Goal: Task Accomplishment & Management: Use online tool/utility

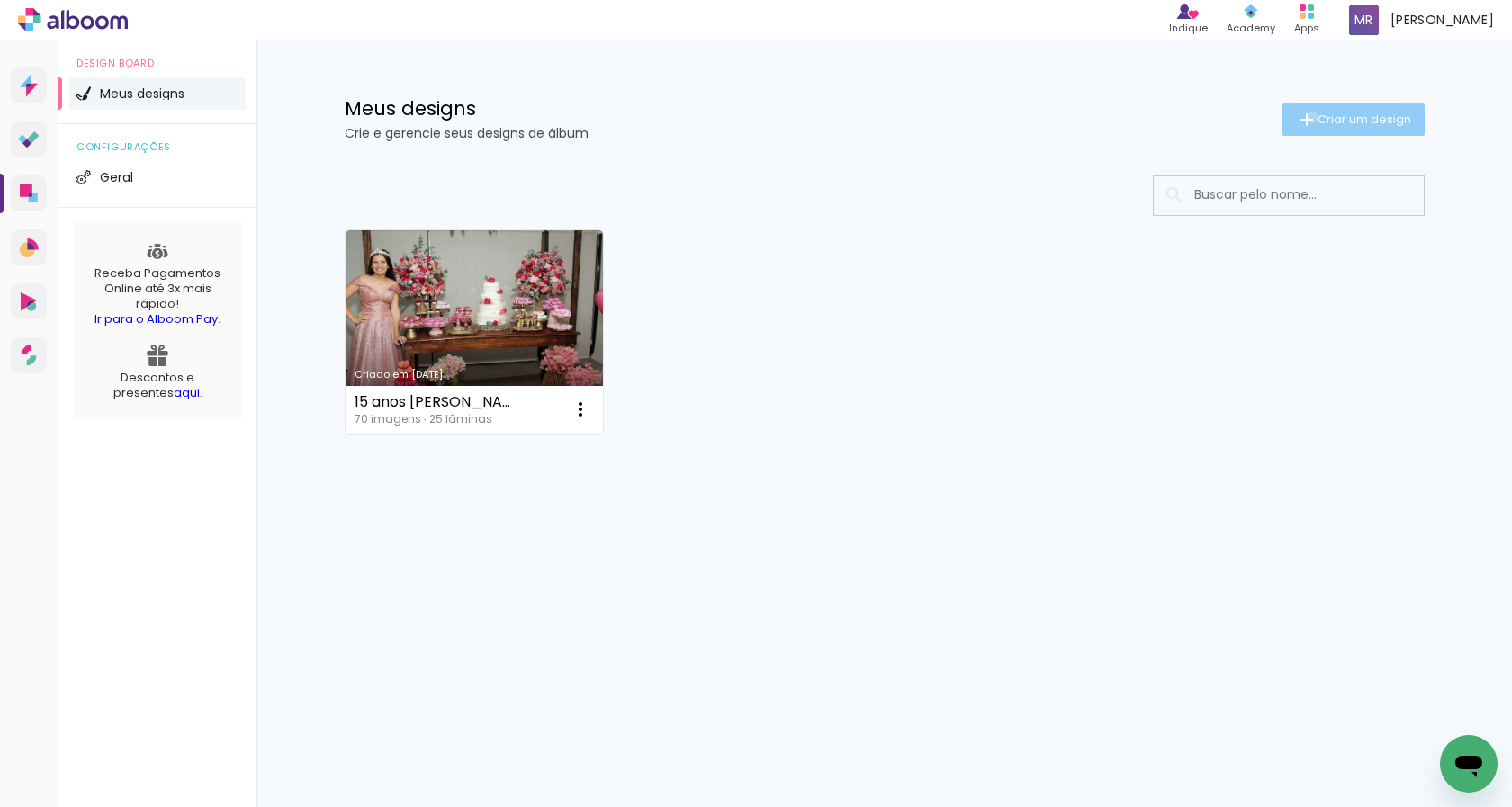
click at [1308, 117] on iron-icon at bounding box center [1307, 120] width 22 height 22
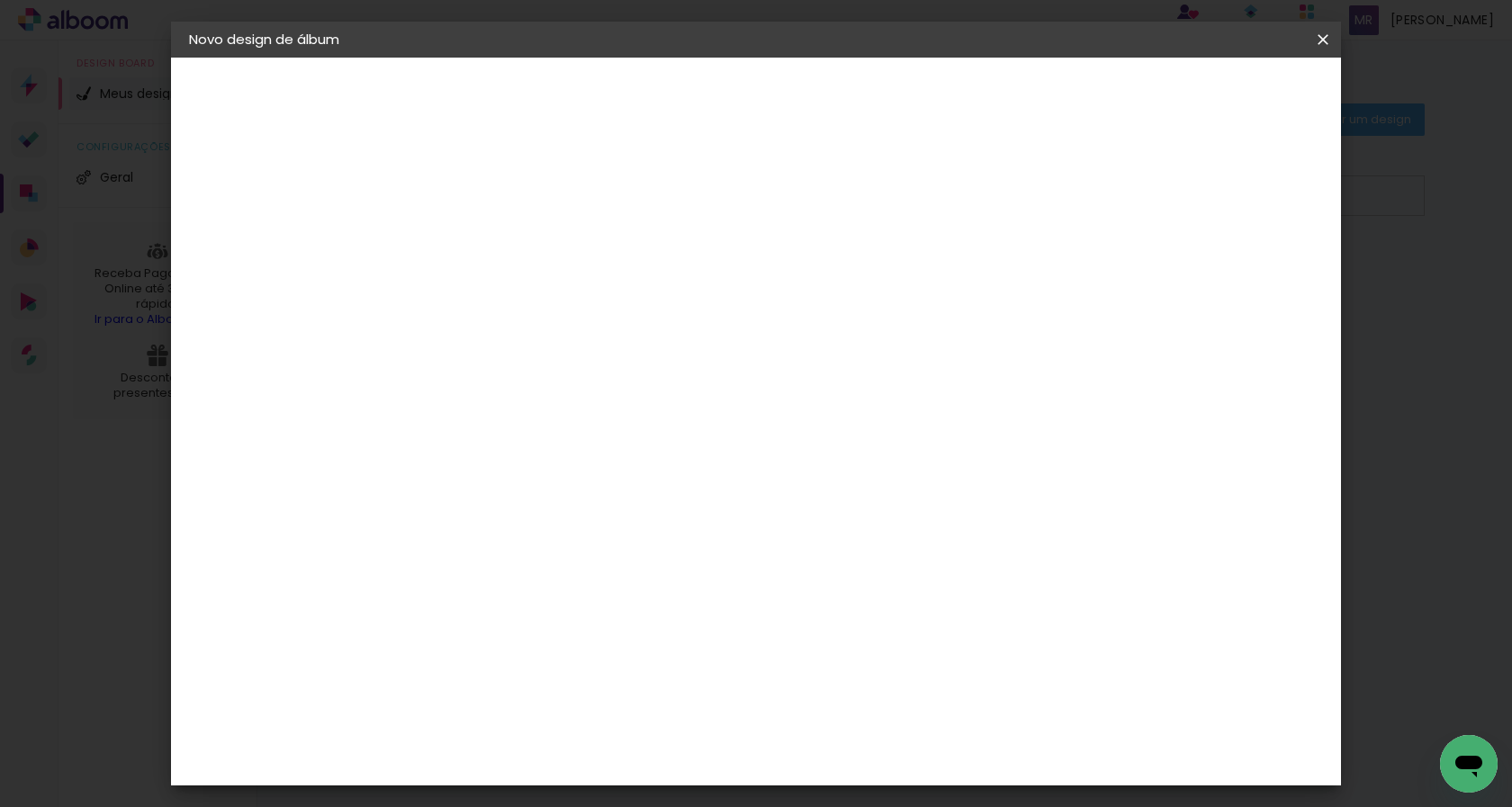
click at [484, 245] on input at bounding box center [484, 241] width 0 height 28
type input "[PERSON_NAME]"
type paper-input "[PERSON_NAME]"
click at [0, 0] on slot "Avançar" at bounding box center [0, 0] width 0 height 0
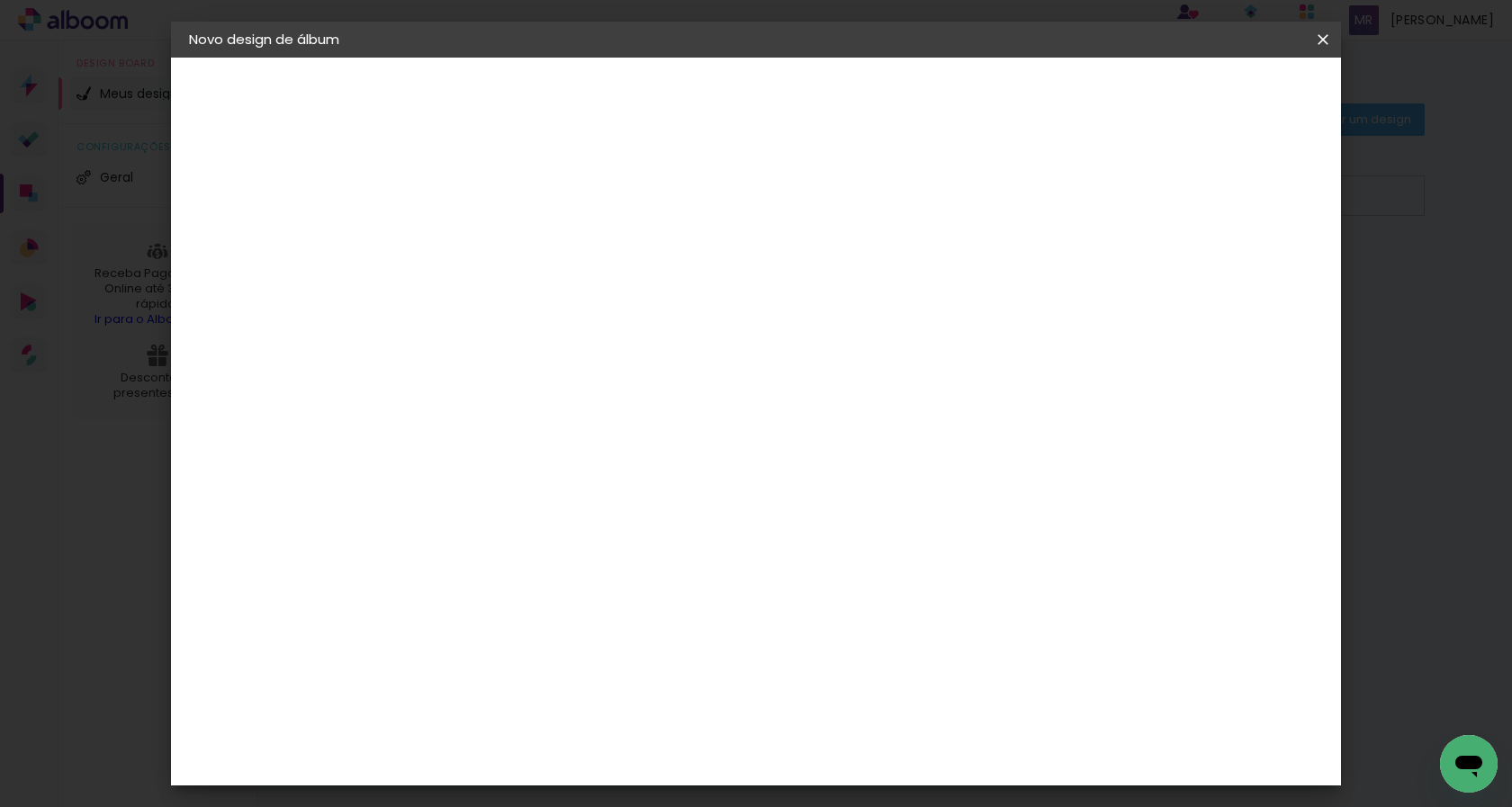
click at [798, 281] on div "Sugerir uma encadernadora" at bounding box center [742, 285] width 112 height 29
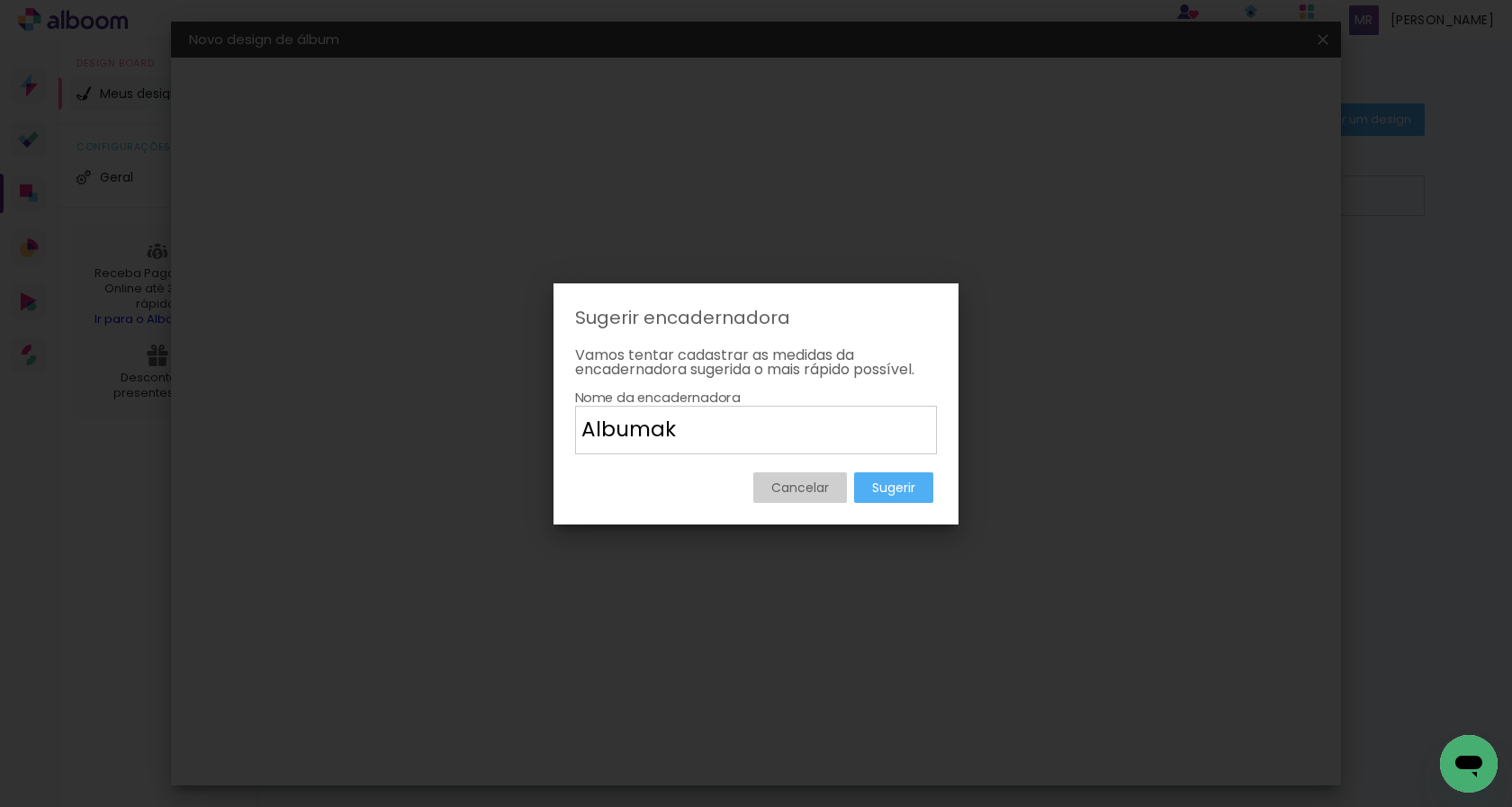
type input "Albumak"
type paper-input "Albumak"
click at [0, 0] on slot "Sugerir" at bounding box center [0, 0] width 0 height 0
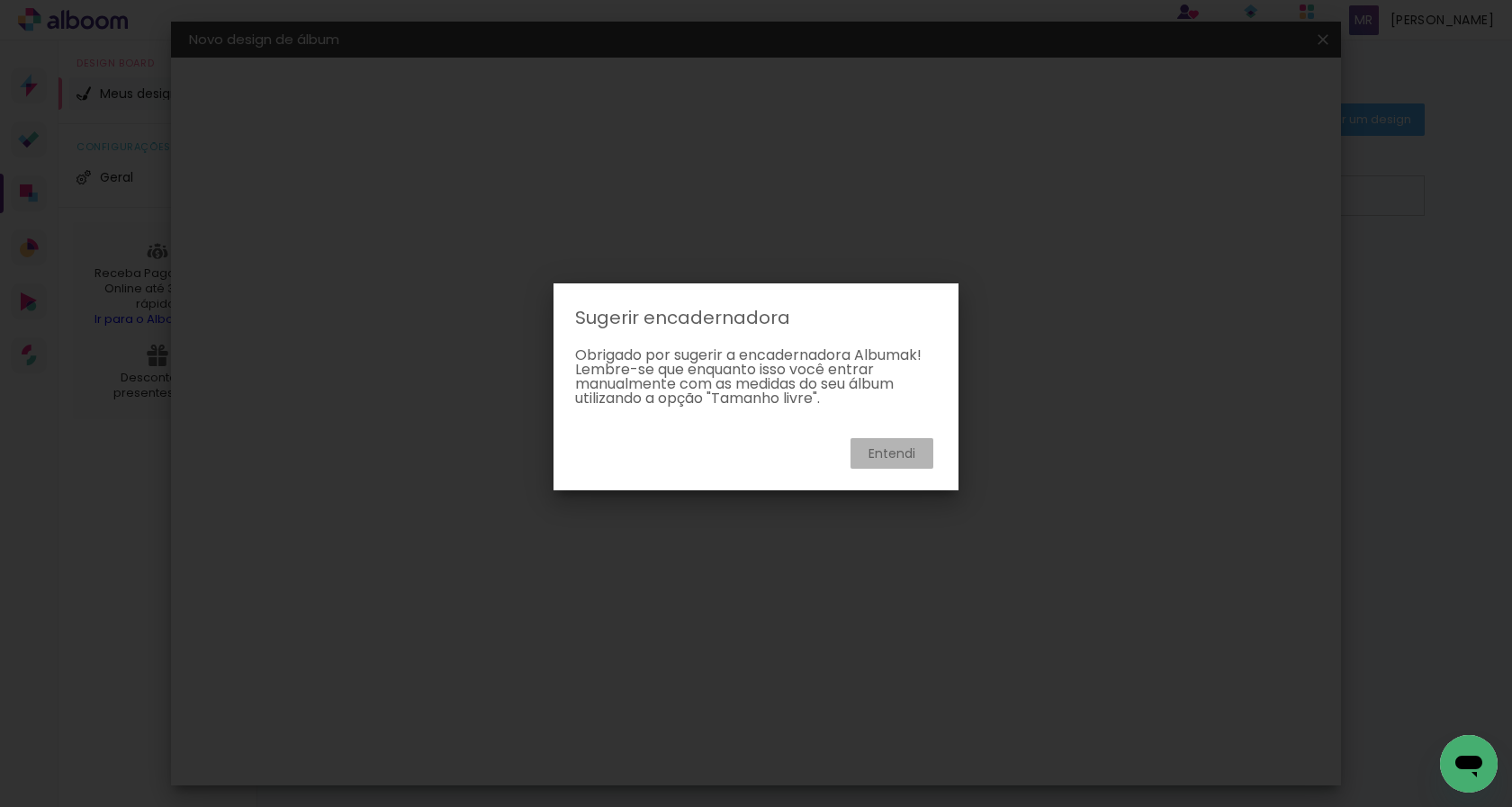
click at [0, 0] on slot "Entendi" at bounding box center [0, 0] width 0 height 0
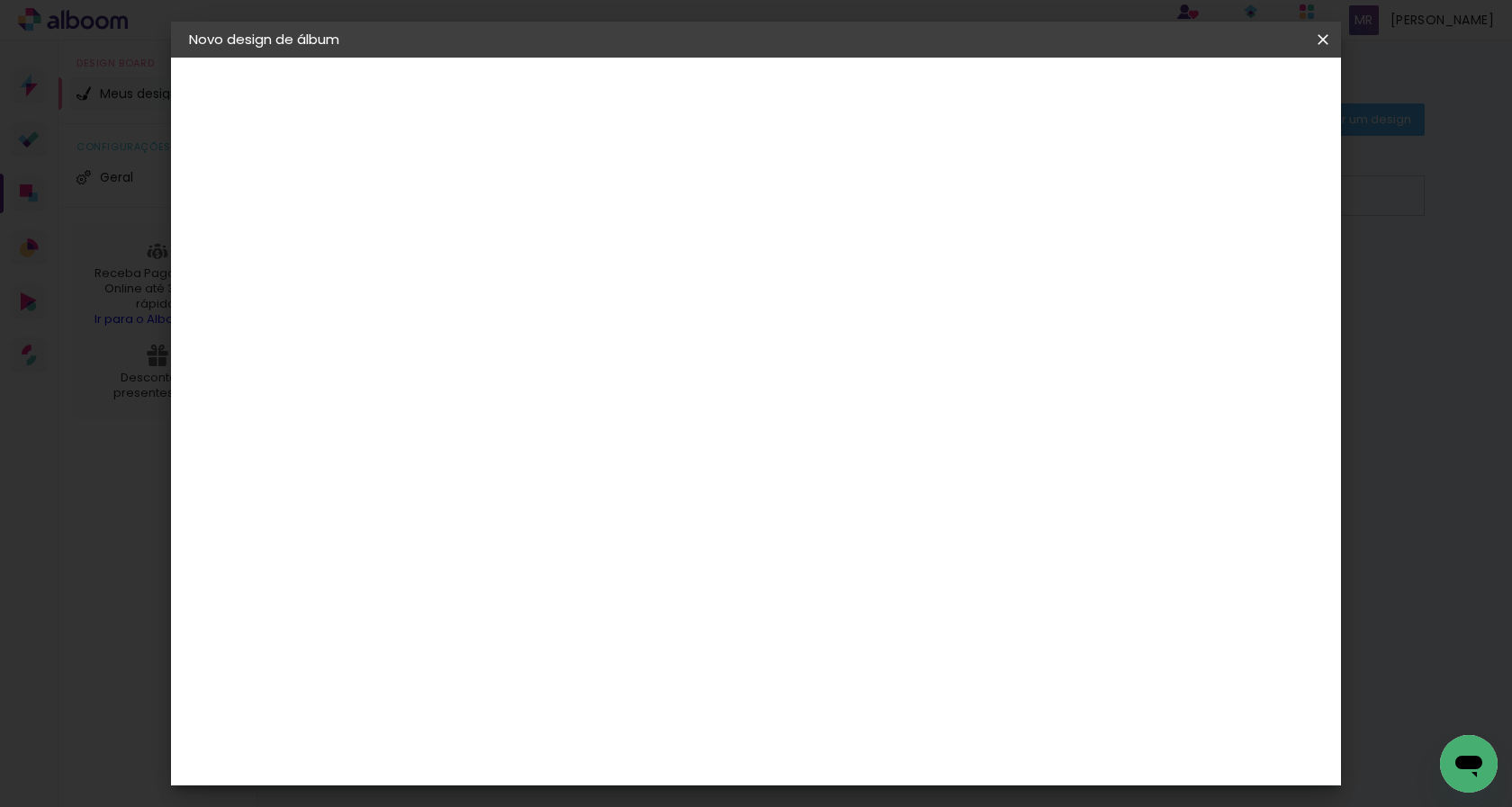
click at [0, 0] on slot "Tamanho Livre" at bounding box center [0, 0] width 0 height 0
click at [484, 252] on input at bounding box center [528, 252] width 182 height 23
click at [0, 0] on slot "Tamanho Livre" at bounding box center [0, 0] width 0 height 0
click at [678, 184] on iron-icon at bounding box center [668, 184] width 22 height 22
click at [199, 99] on iron-icon at bounding box center [200, 96] width 22 height 22
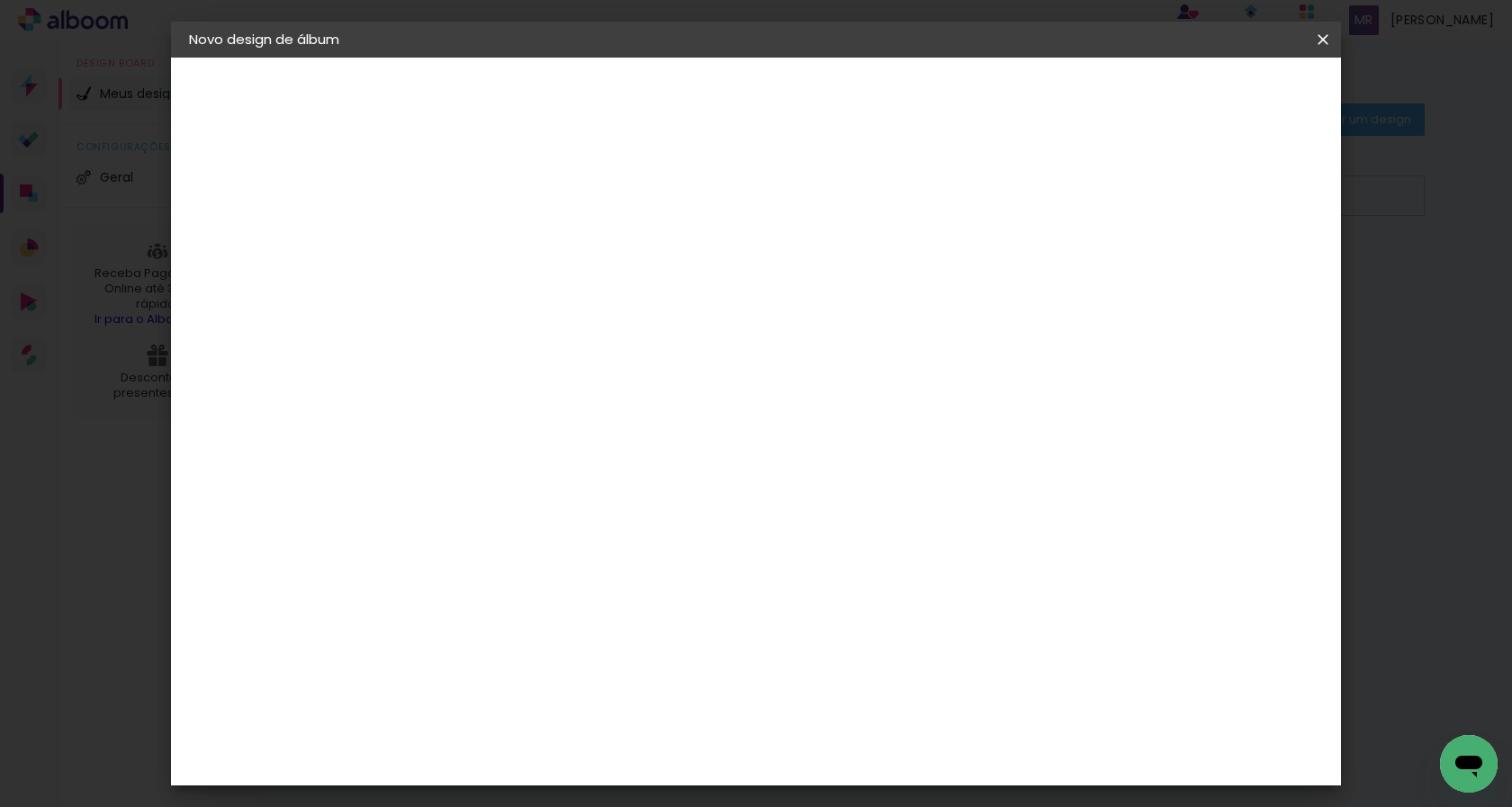
click at [0, 0] on slot "[PERSON_NAME]" at bounding box center [0, 0] width 0 height 0
click at [232, 183] on div "2. Especificações" at bounding box center [288, 185] width 197 height 22
click at [203, 186] on iron-icon at bounding box center [200, 185] width 22 height 22
click at [234, 321] on div "3. Revisão" at bounding box center [288, 314] width 197 height 22
click at [203, 313] on iron-icon at bounding box center [200, 314] width 22 height 22
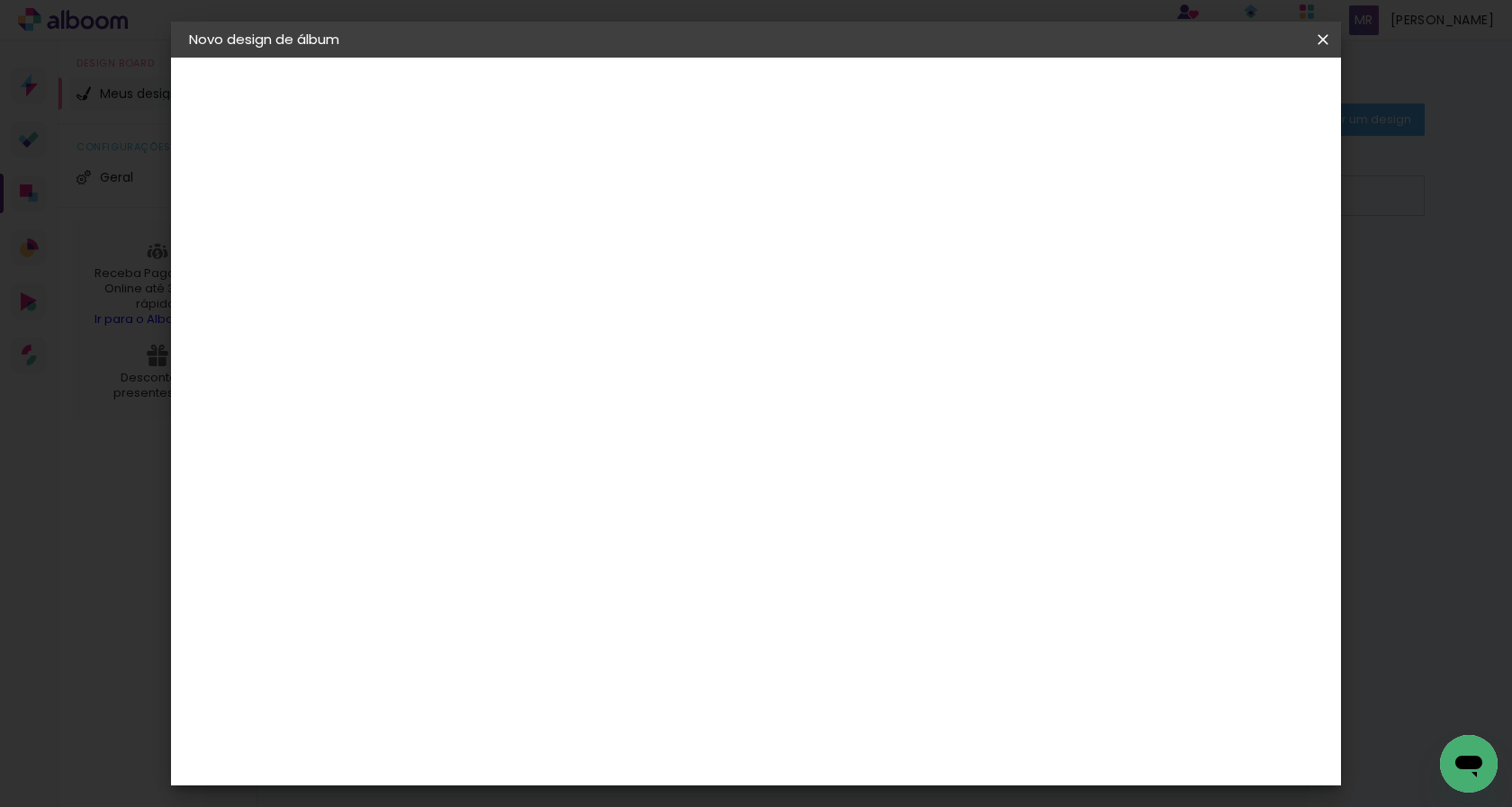
click at [482, 210] on div "Informações Dê um título ao seu álbum. Avançar" at bounding box center [483, 133] width 156 height 153
click at [0, 0] on slot "Avançar" at bounding box center [0, 0] width 0 height 0
click at [0, 0] on slot "Tamanho Livre" at bounding box center [0, 0] width 0 height 0
click at [820, 96] on paper-button "Avançar" at bounding box center [775, 95] width 88 height 30
click at [303, 186] on div "2. Especificações" at bounding box center [288, 185] width 197 height 22
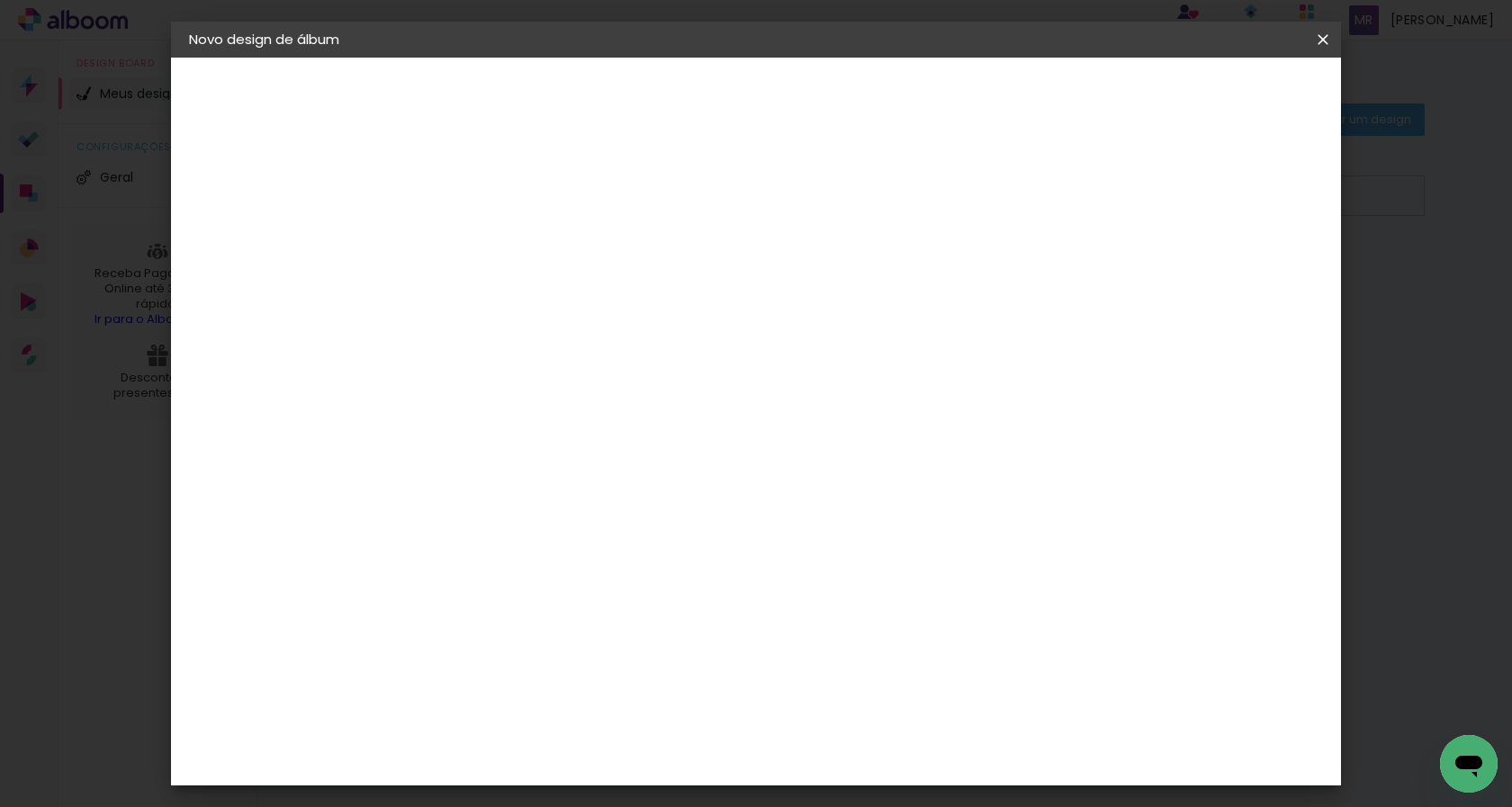
click at [278, 222] on div "Tamanho livre" at bounding box center [258, 222] width 62 height 26
click at [278, 191] on div "2. Especificações" at bounding box center [288, 185] width 197 height 22
click at [821, 173] on paper-item "Tamanho Livre" at bounding box center [734, 183] width 173 height 39
click at [0, 0] on slot "Avançar" at bounding box center [0, 0] width 0 height 0
click at [515, 544] on quentale-layouter at bounding box center [830, 512] width 707 height 353
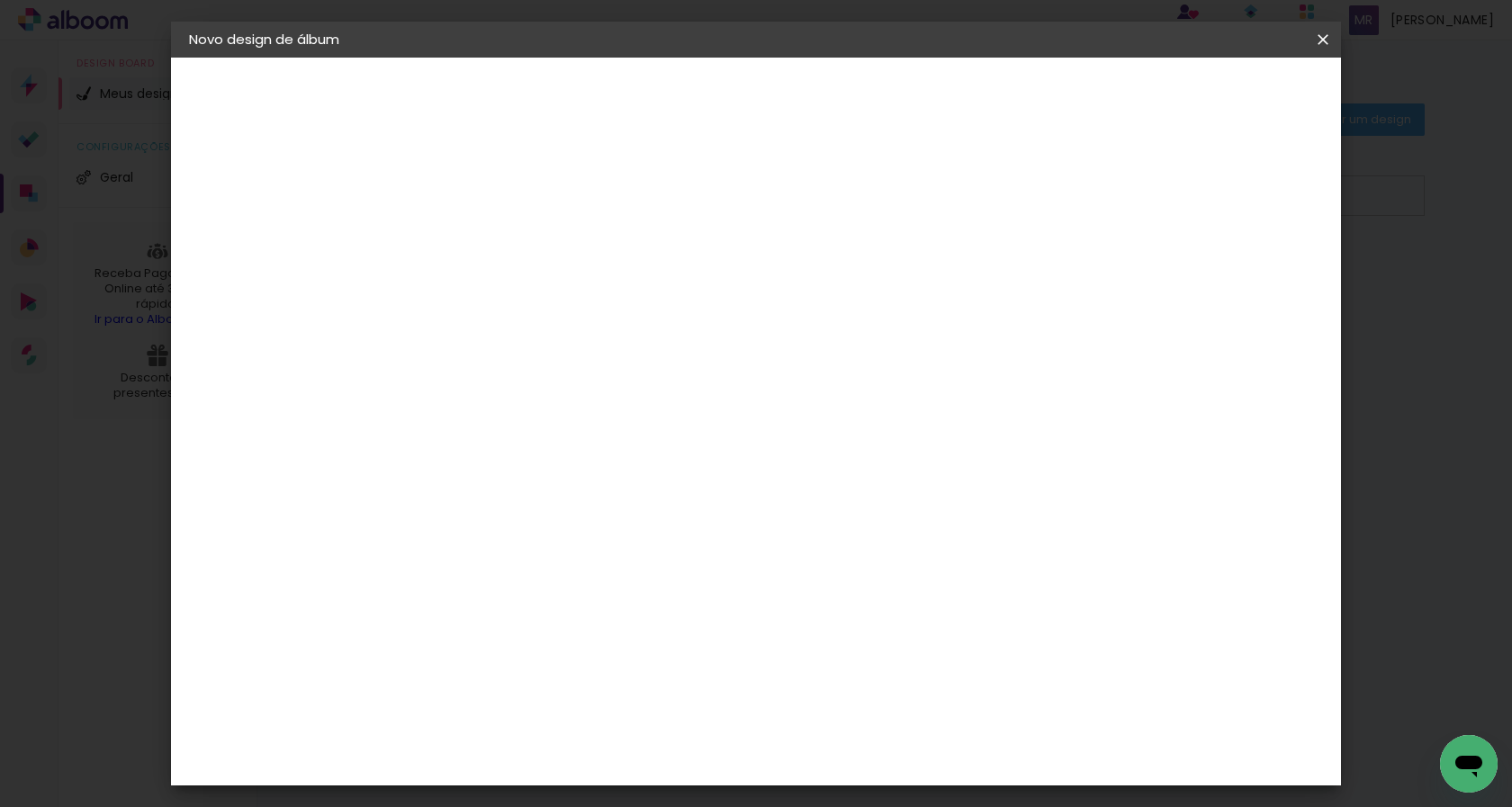
click at [682, 284] on span "30" at bounding box center [679, 281] width 29 height 27
click at [692, 284] on span "30" at bounding box center [679, 281] width 29 height 27
click at [203, 186] on iron-icon at bounding box center [200, 185] width 22 height 22
click at [1122, 203] on div at bounding box center [1113, 207] width 16 height 16
type paper-checkbox "on"
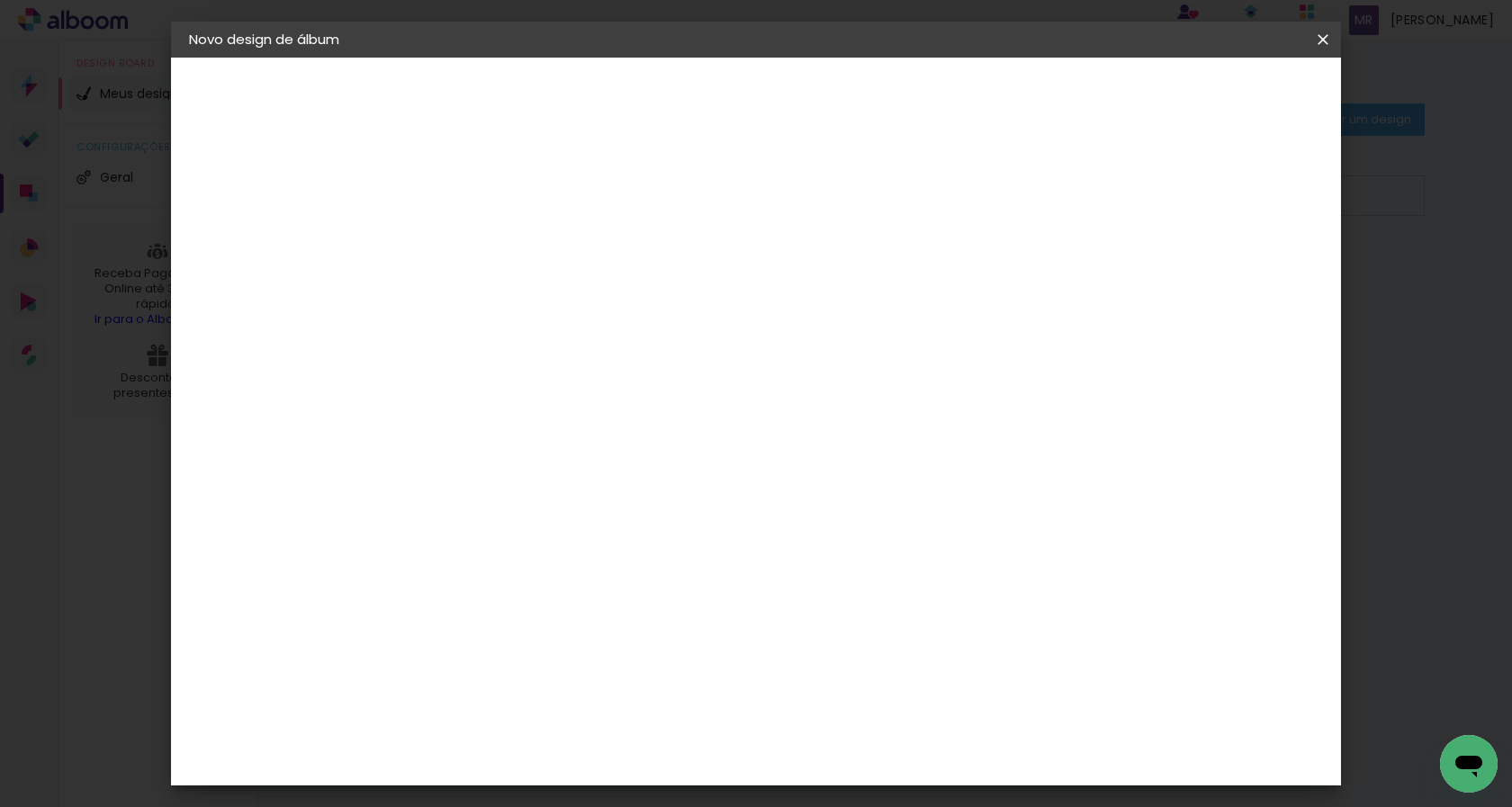
click at [1229, 105] on paper-button "Iniciar design" at bounding box center [1169, 95] width 118 height 30
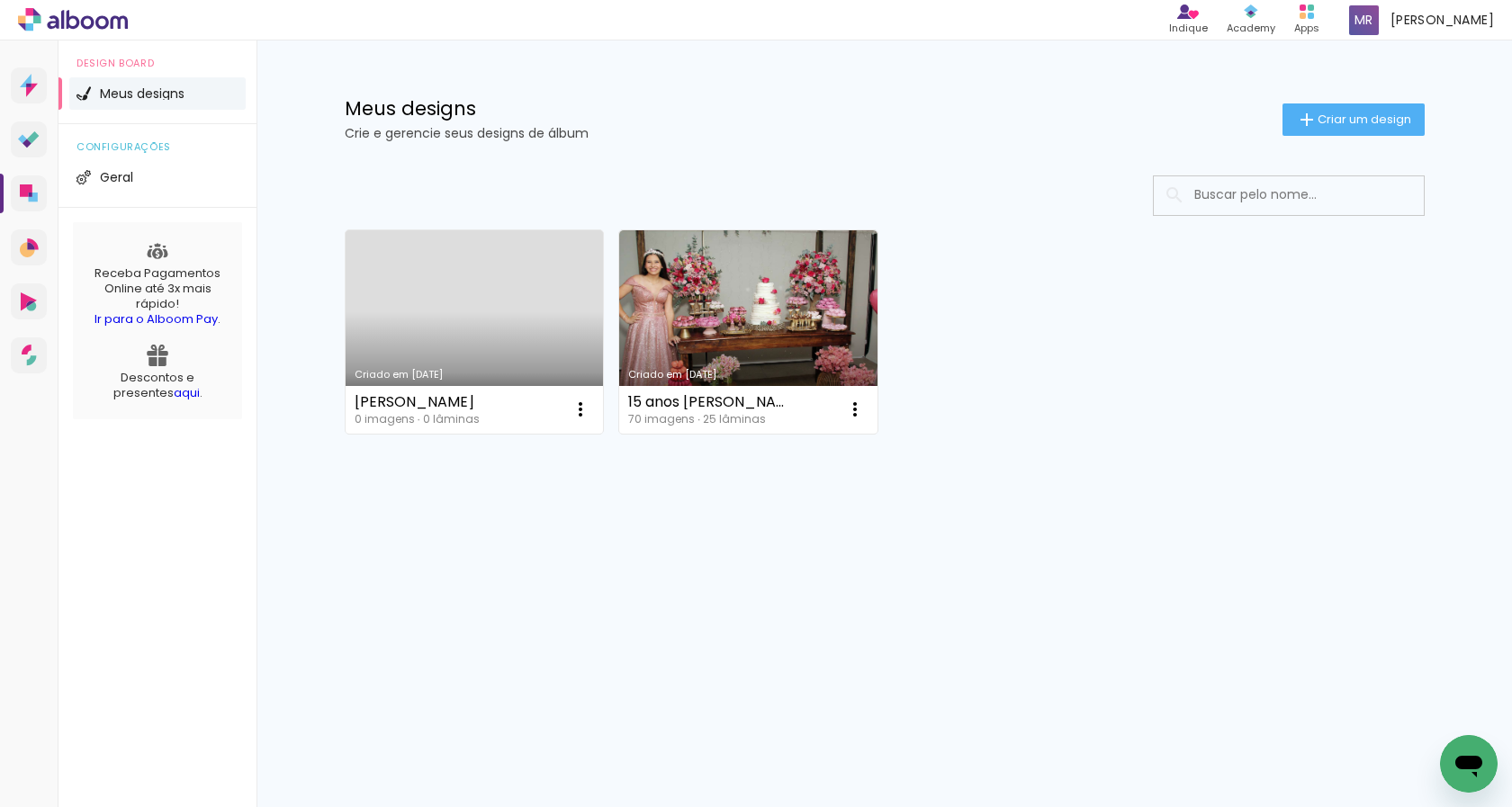
click at [472, 290] on link "Criado em [DATE]" at bounding box center [474, 332] width 259 height 203
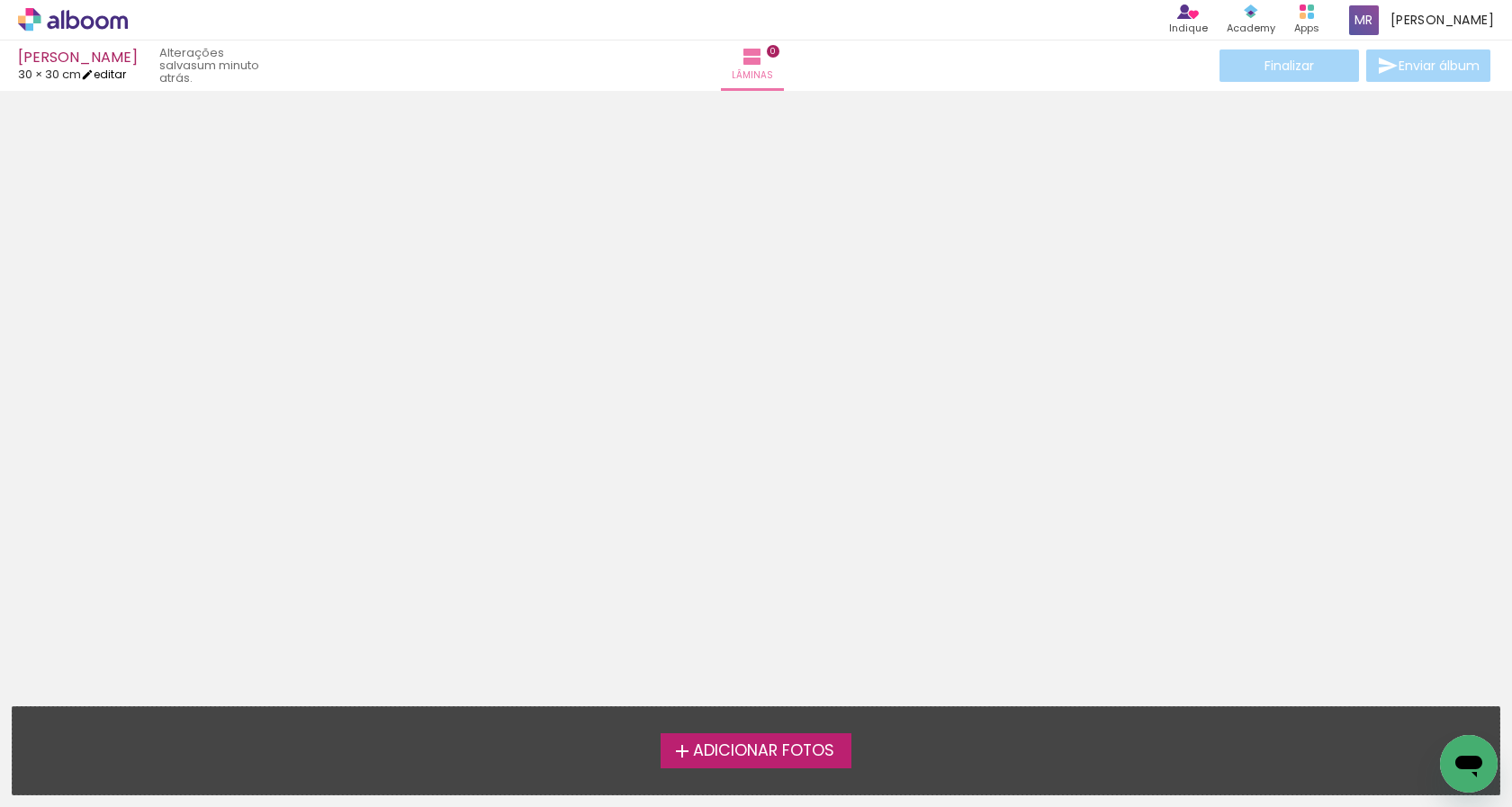
click at [123, 76] on link "editar" at bounding box center [103, 74] width 45 height 16
type input "30"
type input "60"
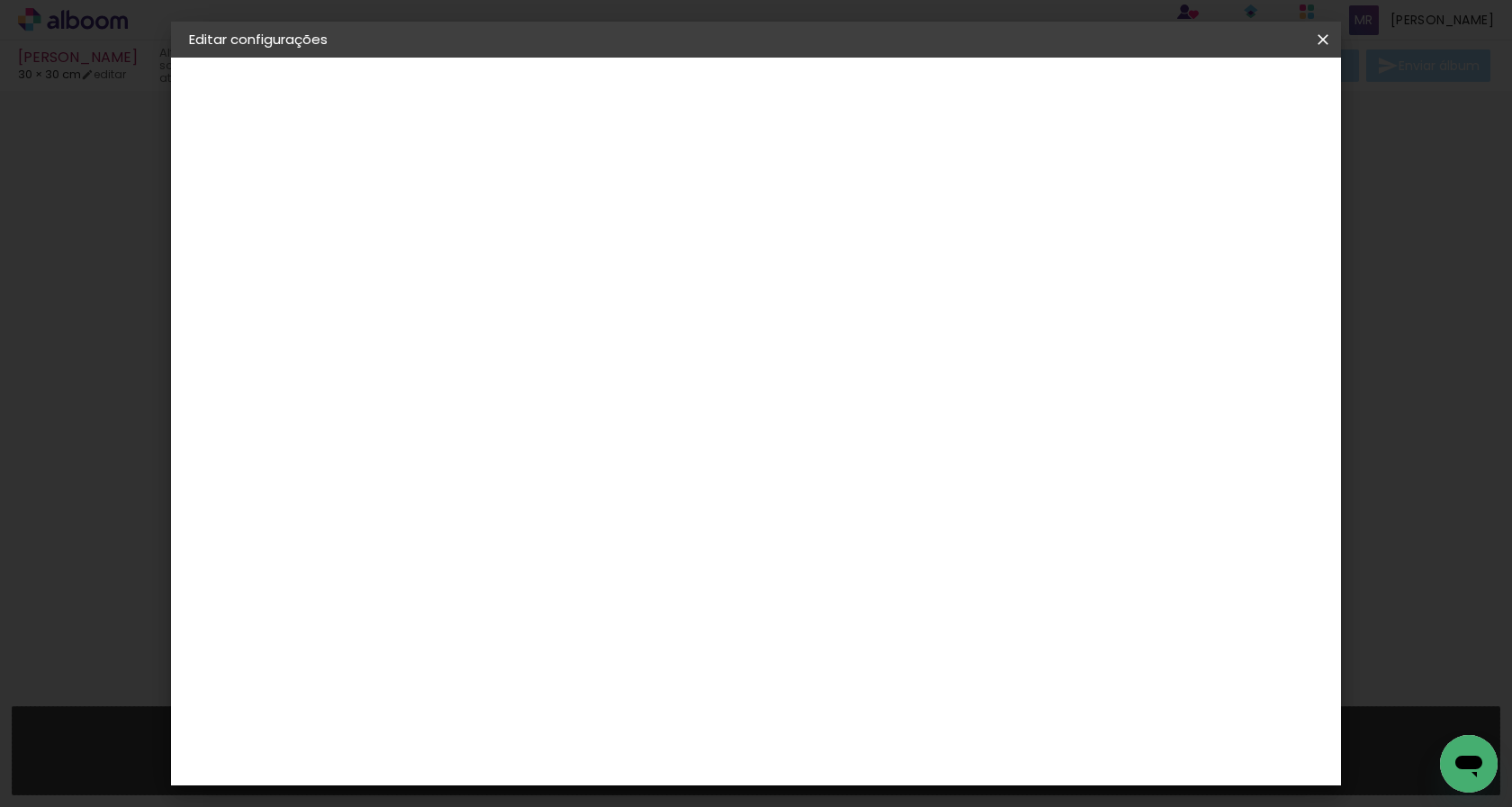
drag, startPoint x: 447, startPoint y: 516, endPoint x: 415, endPoint y: 521, distance: 32.4
click at [415, 521] on input "30" at bounding box center [426, 511] width 47 height 27
type input "20"
type paper-input "20"
drag, startPoint x: 873, startPoint y: 636, endPoint x: 844, endPoint y: 636, distance: 29.0
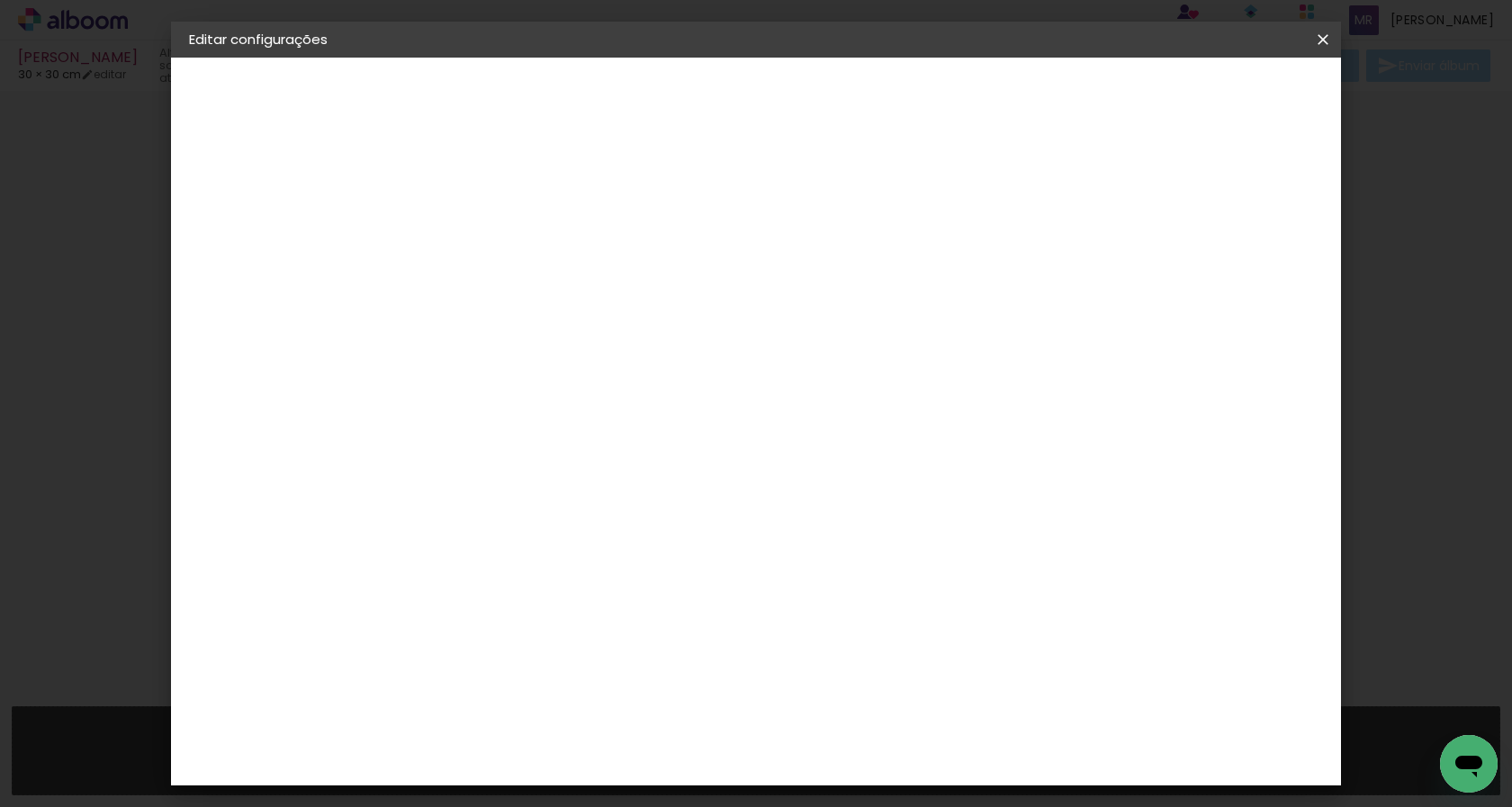
click at [844, 636] on input "60" at bounding box center [856, 632] width 47 height 27
type input "50"
type paper-input "50"
click at [1175, 97] on span "Salvar configurações" at bounding box center [1144, 95] width 133 height 13
click at [915, 443] on quentale-layouter at bounding box center [830, 476] width 707 height 282
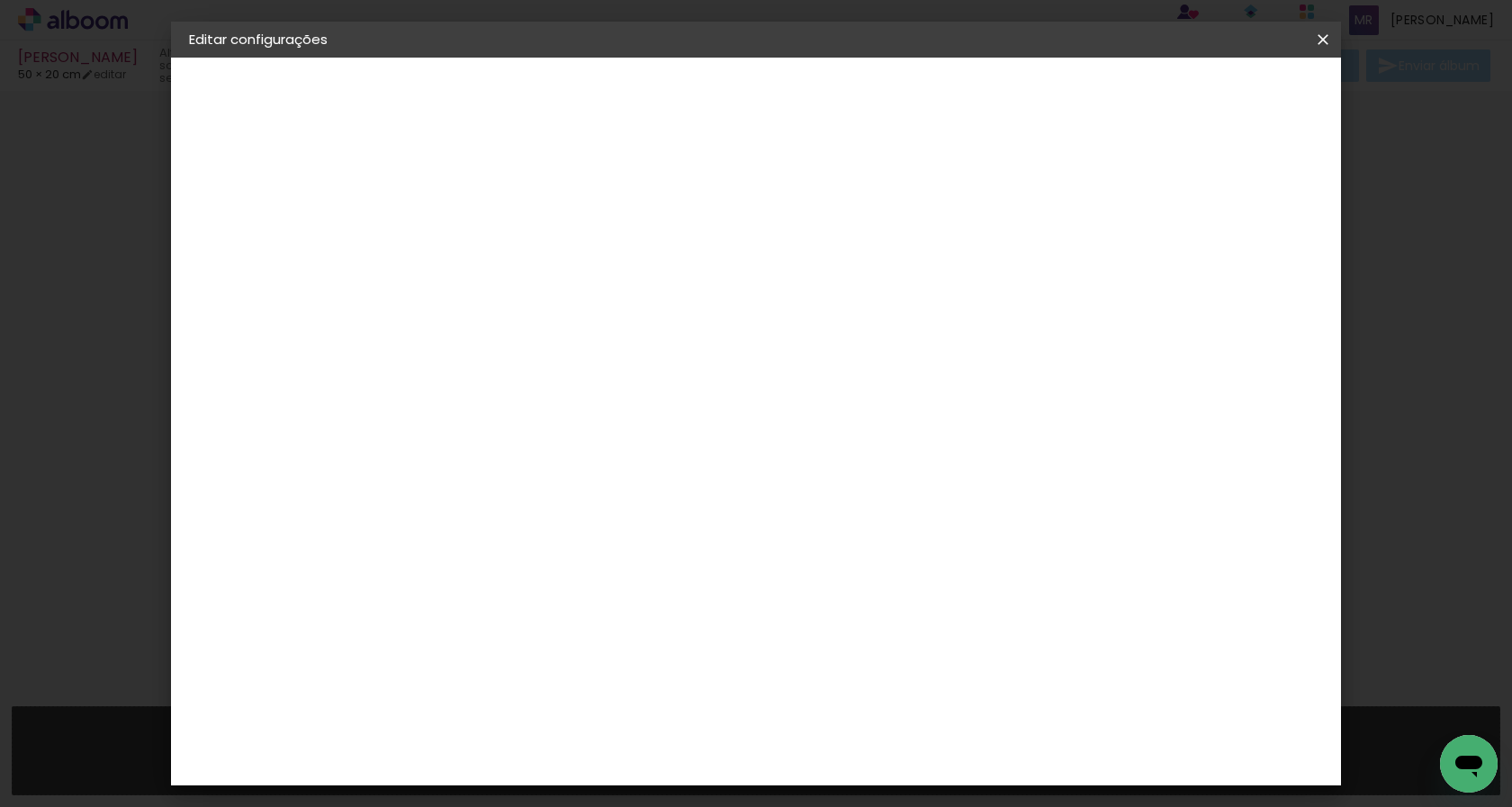
click at [293, 94] on div "1. Informações" at bounding box center [288, 96] width 197 height 22
click at [604, 378] on quentale-layouter at bounding box center [830, 476] width 707 height 282
click at [1210, 93] on span "Salvar configurações" at bounding box center [1144, 95] width 133 height 13
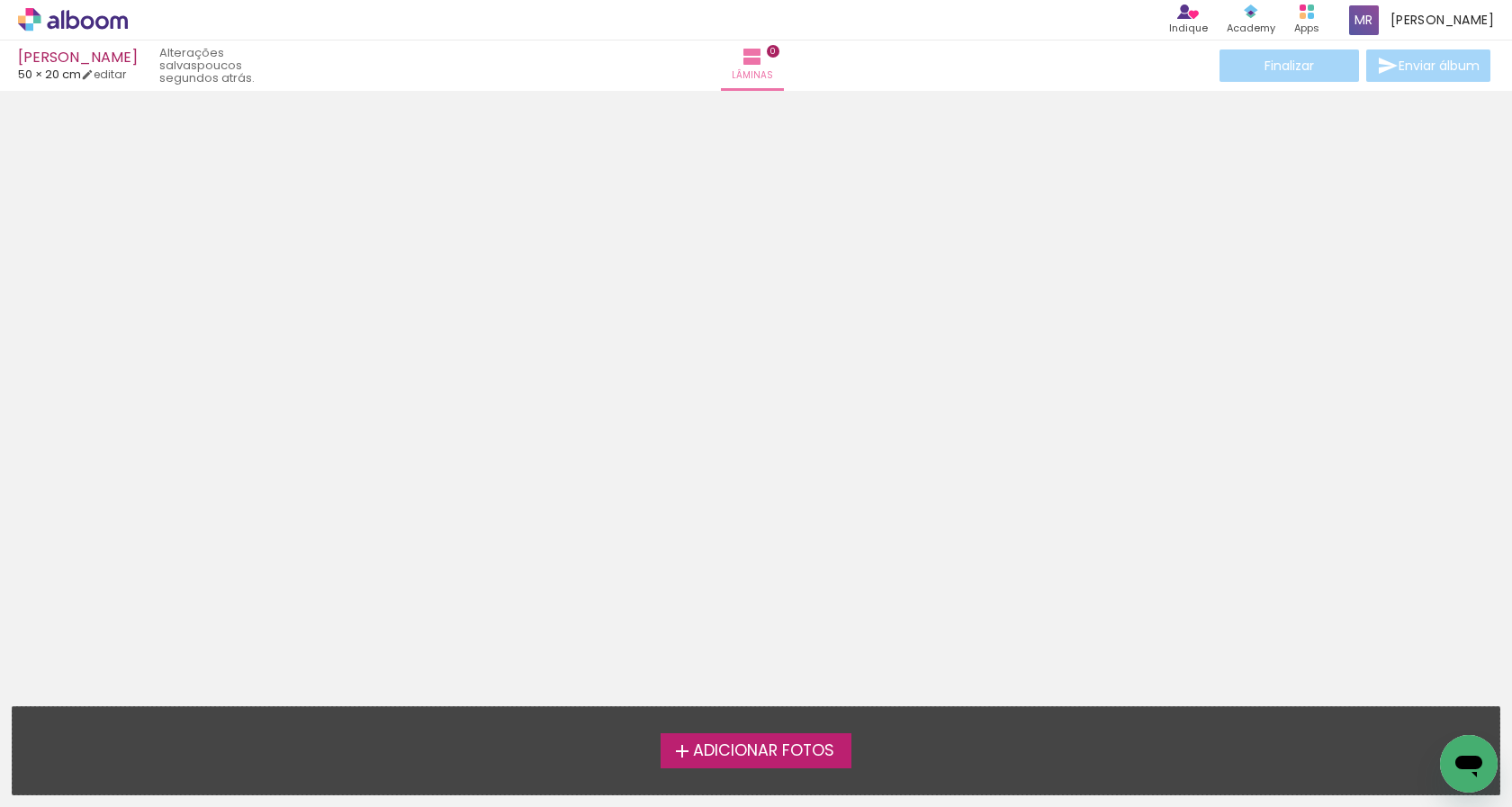
click at [772, 750] on span "Adicionar Fotos" at bounding box center [763, 751] width 142 height 16
click at [0, 0] on input "file" at bounding box center [0, 0] width 0 height 0
